Goal: Task Accomplishment & Management: Manage account settings

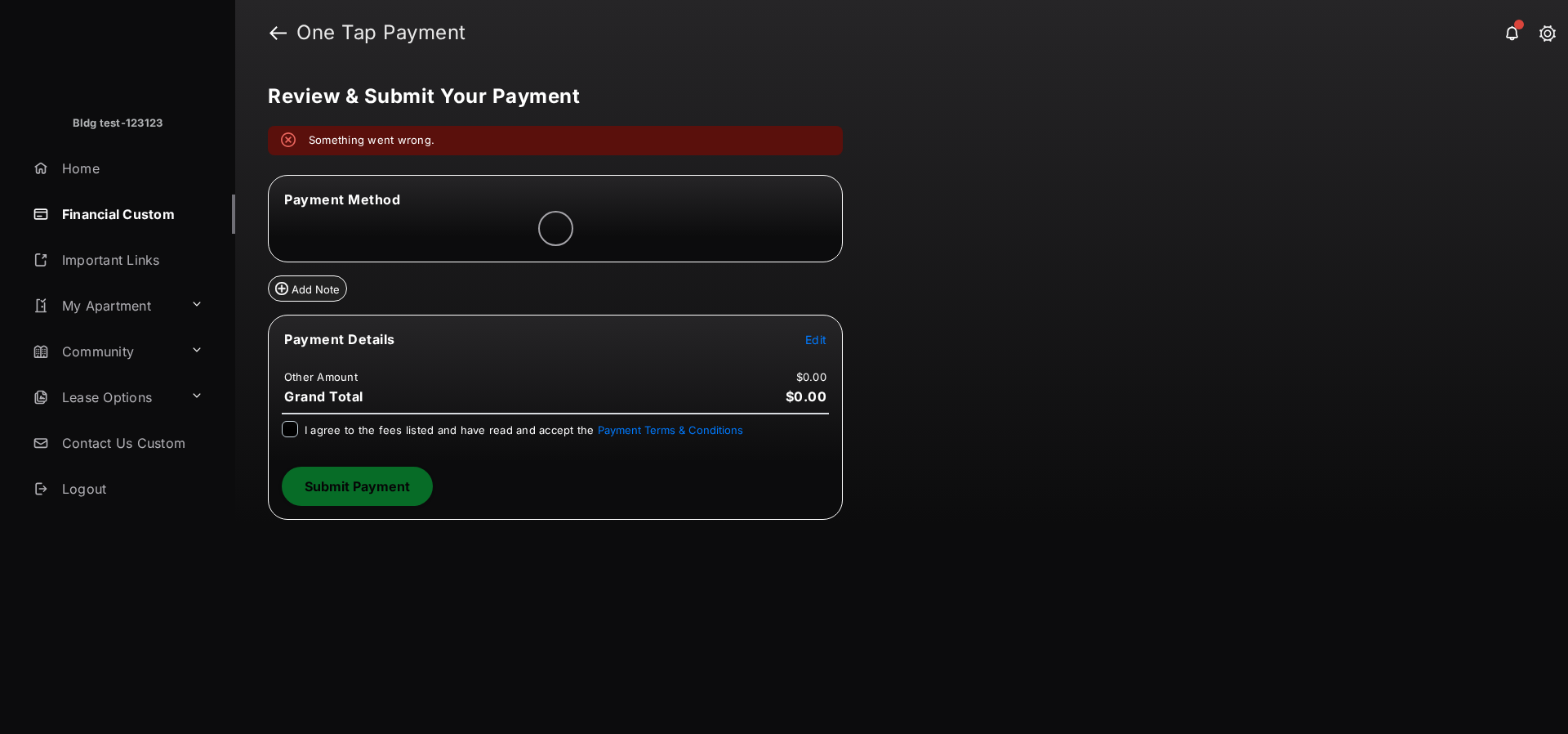
click at [823, 336] on span "Edit" at bounding box center [815, 339] width 21 height 14
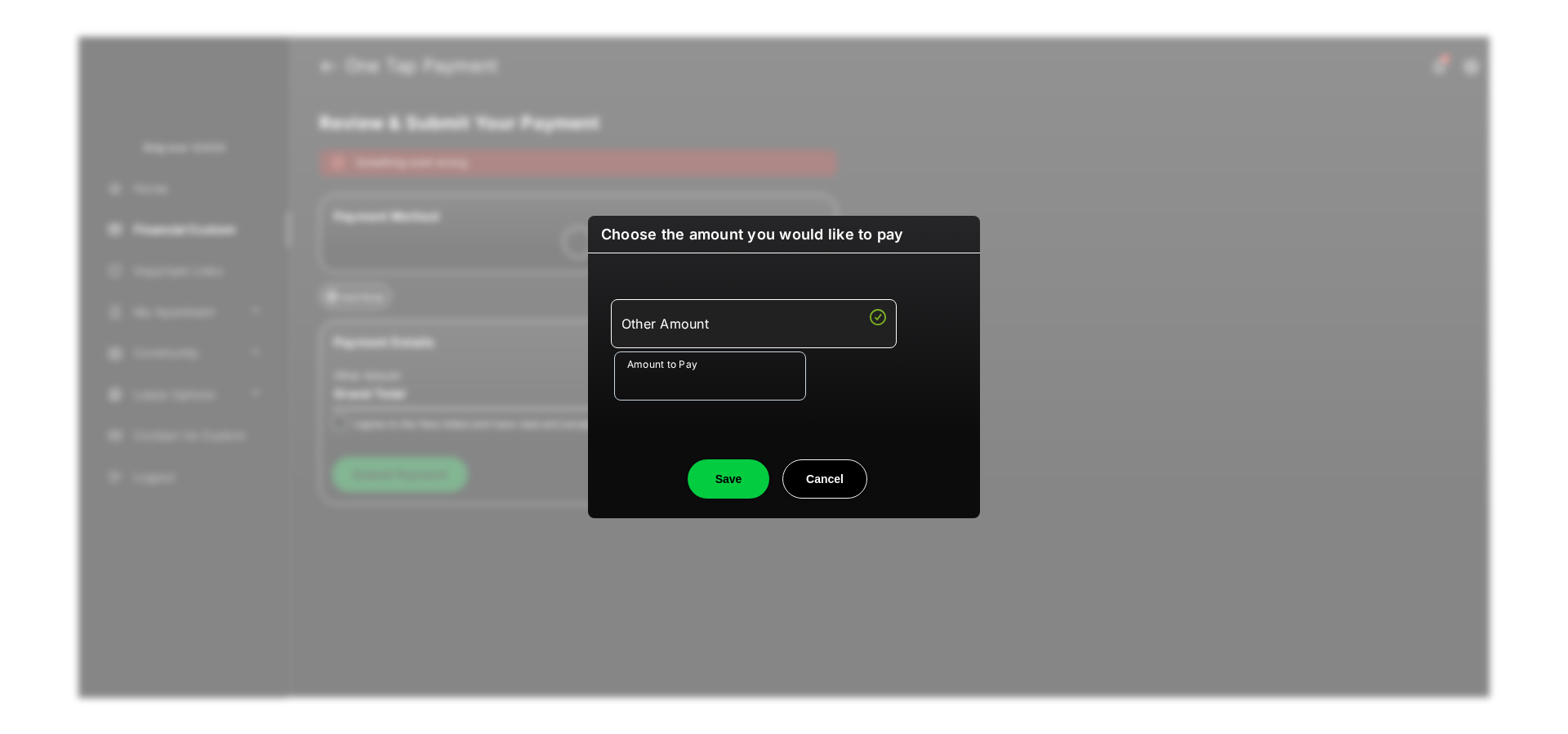
click at [728, 376] on input "Amount to Pay" at bounding box center [710, 377] width 192 height 49
type input "***"
click at [636, 460] on center "Save Cancel" at bounding box center [783, 472] width 353 height 52
click at [717, 486] on button "Save" at bounding box center [729, 478] width 82 height 39
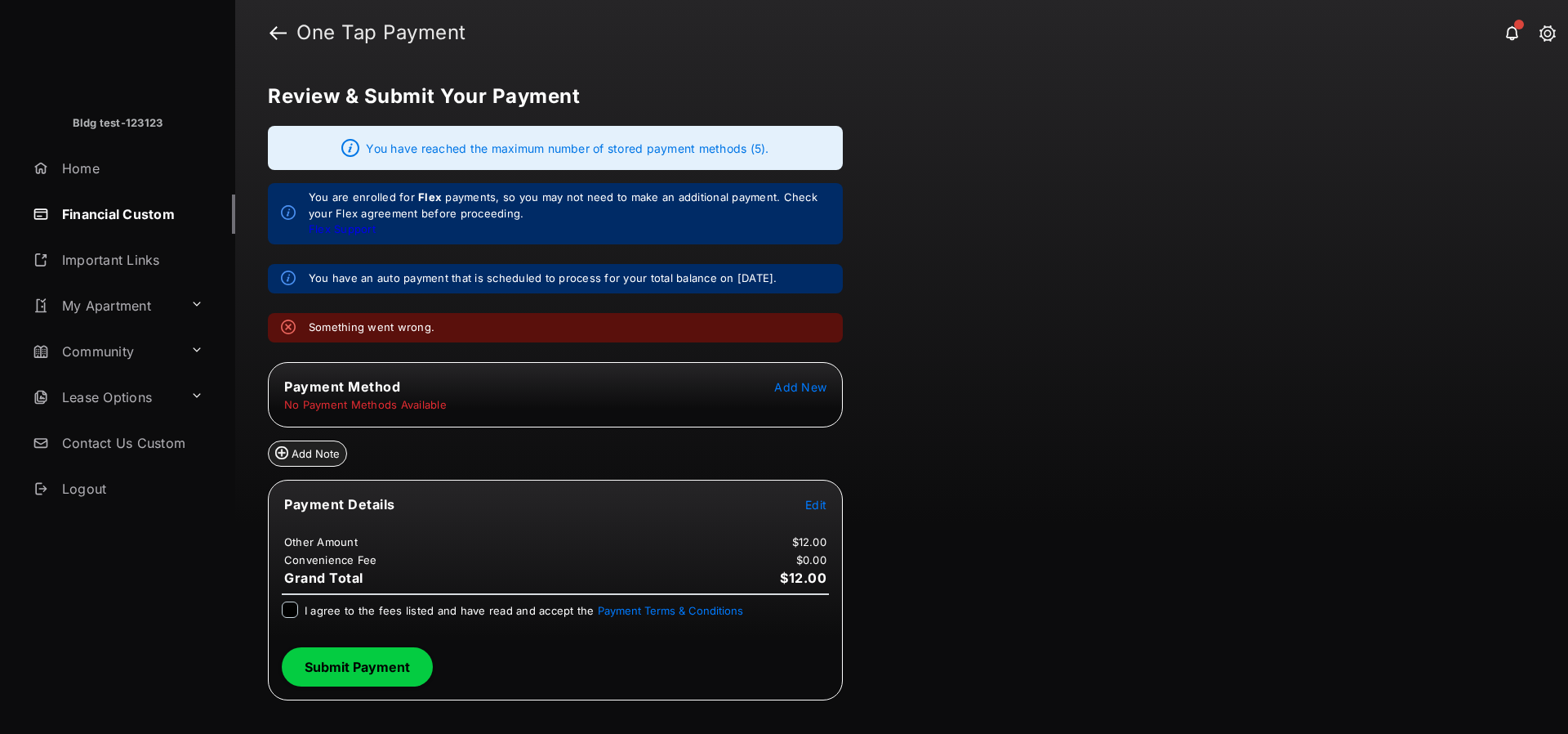
click at [369, 326] on em "Something went wrong." at bounding box center [372, 327] width 125 height 16
